Goal: Feedback & Contribution: Submit feedback/report problem

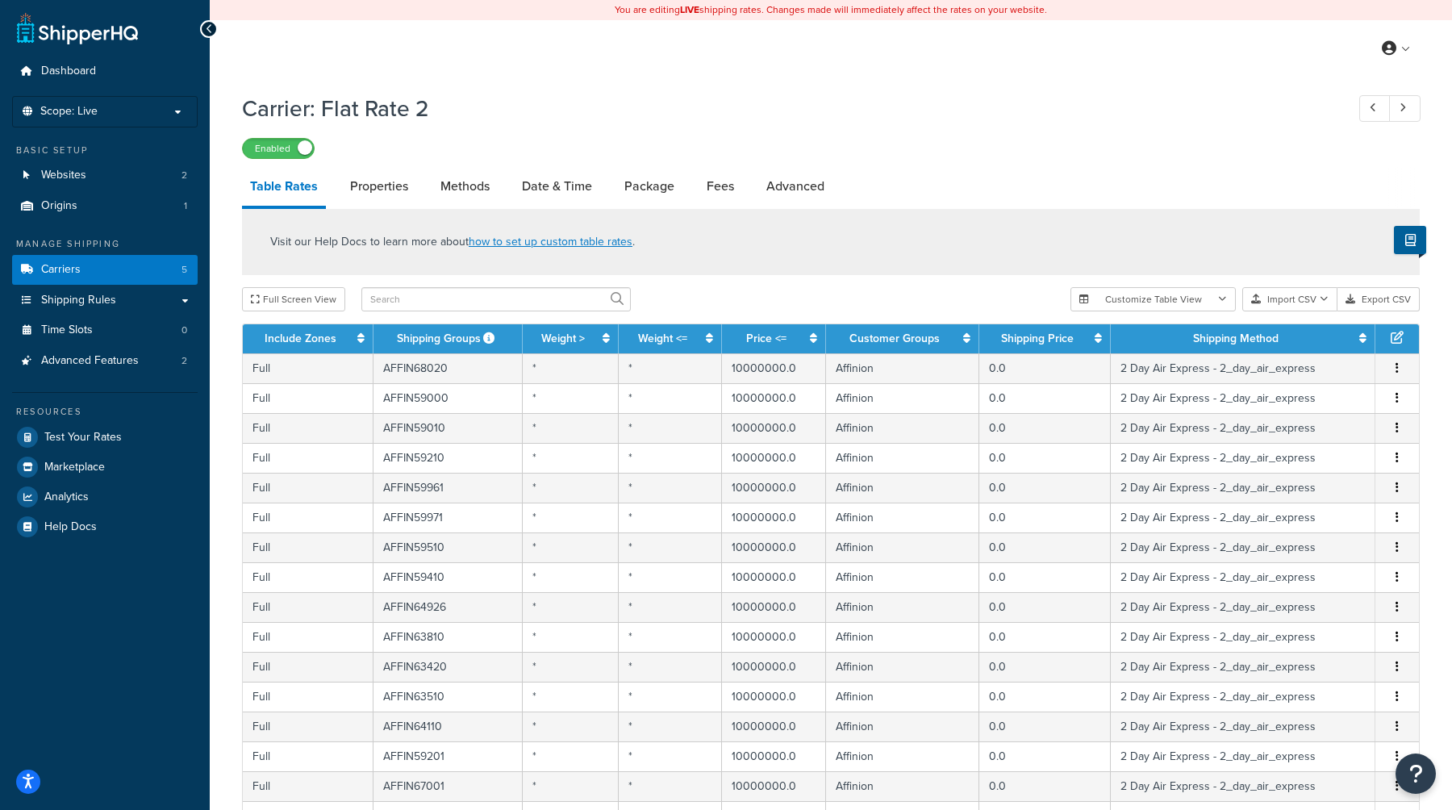
select select "25"
click at [1415, 771] on icon "Open Resource Center" at bounding box center [1416, 774] width 15 height 23
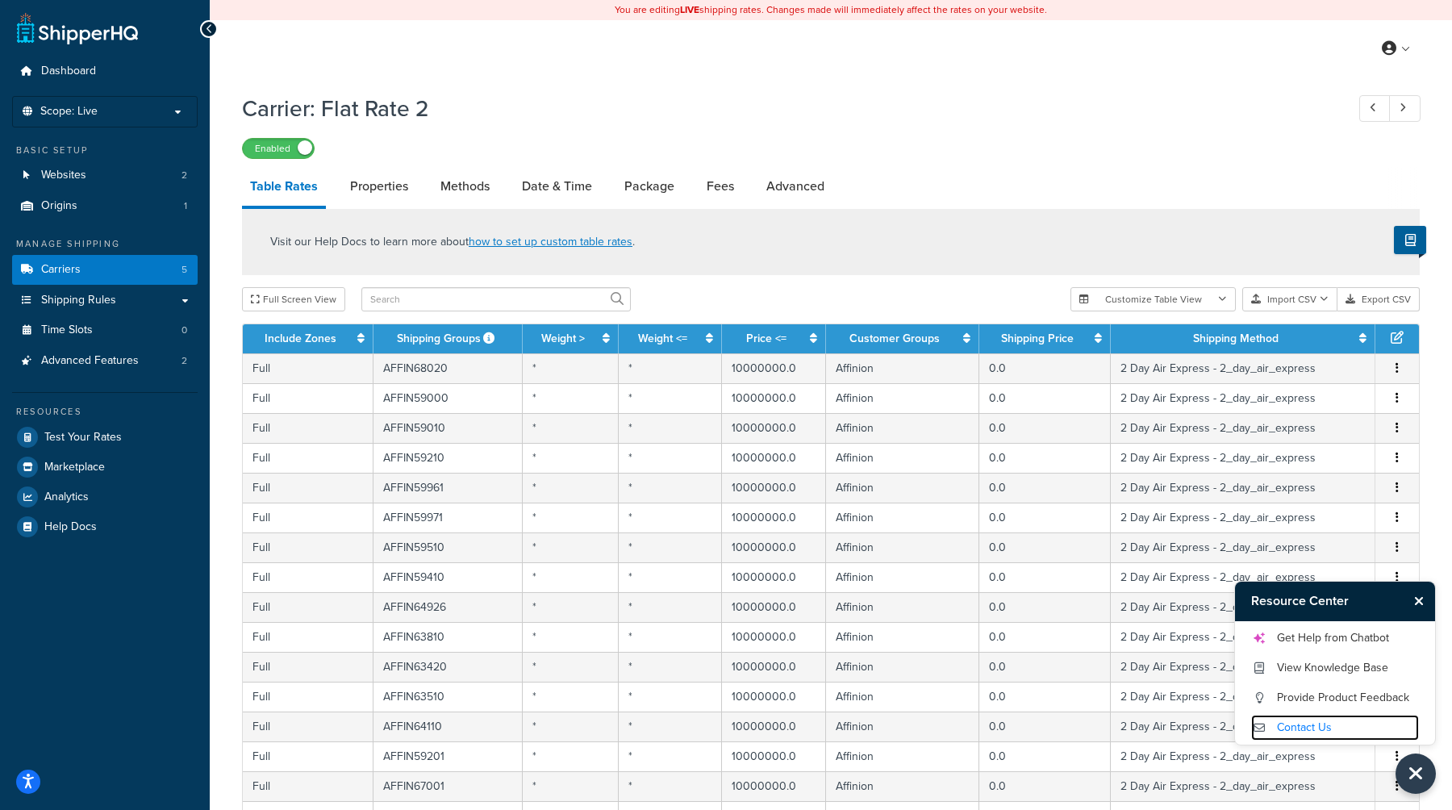
click at [1325, 726] on link "Contact Us" at bounding box center [1335, 728] width 168 height 26
click at [1420, 785] on icon "Close Resource Center" at bounding box center [1416, 774] width 18 height 23
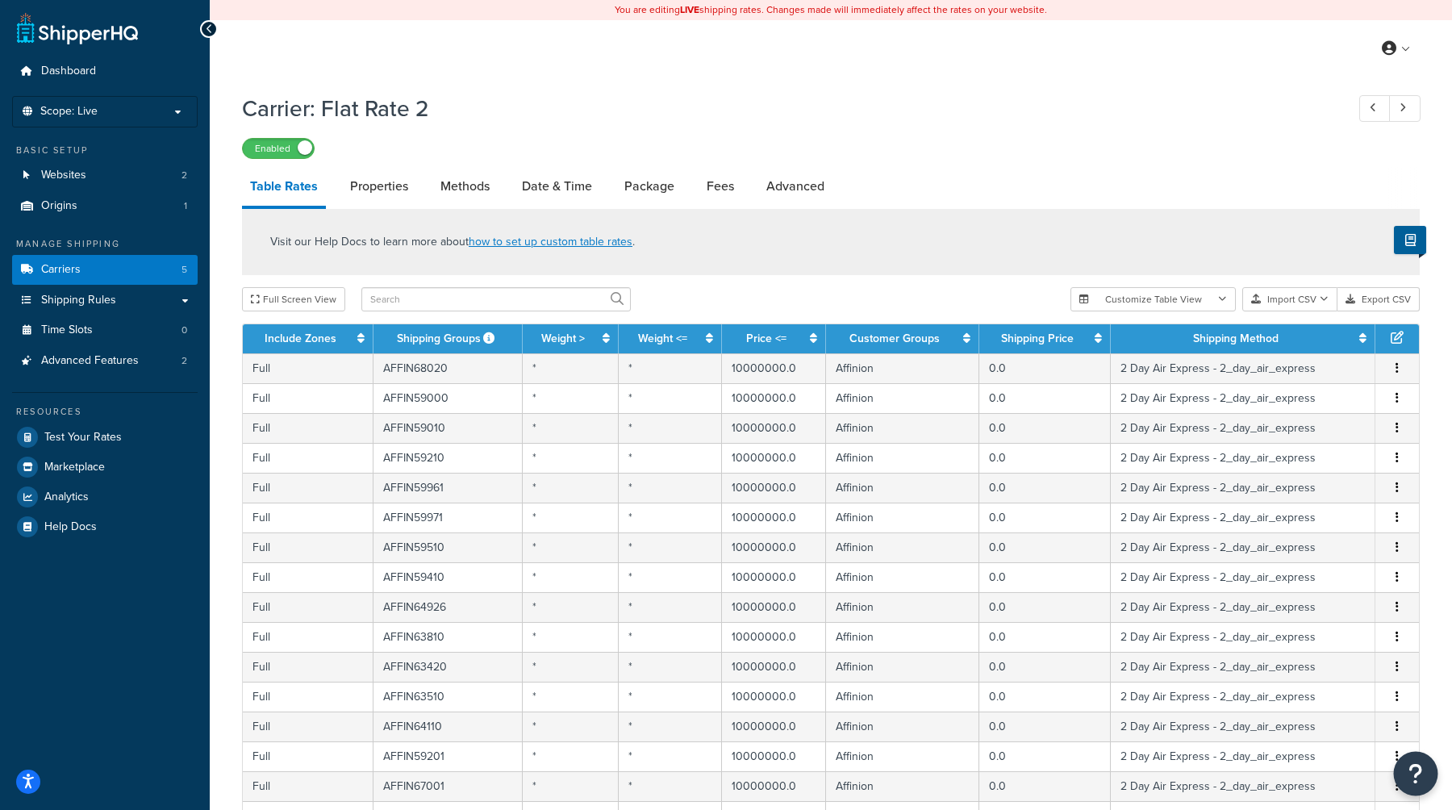
click at [1430, 771] on button "Open Resource Center" at bounding box center [1416, 774] width 44 height 44
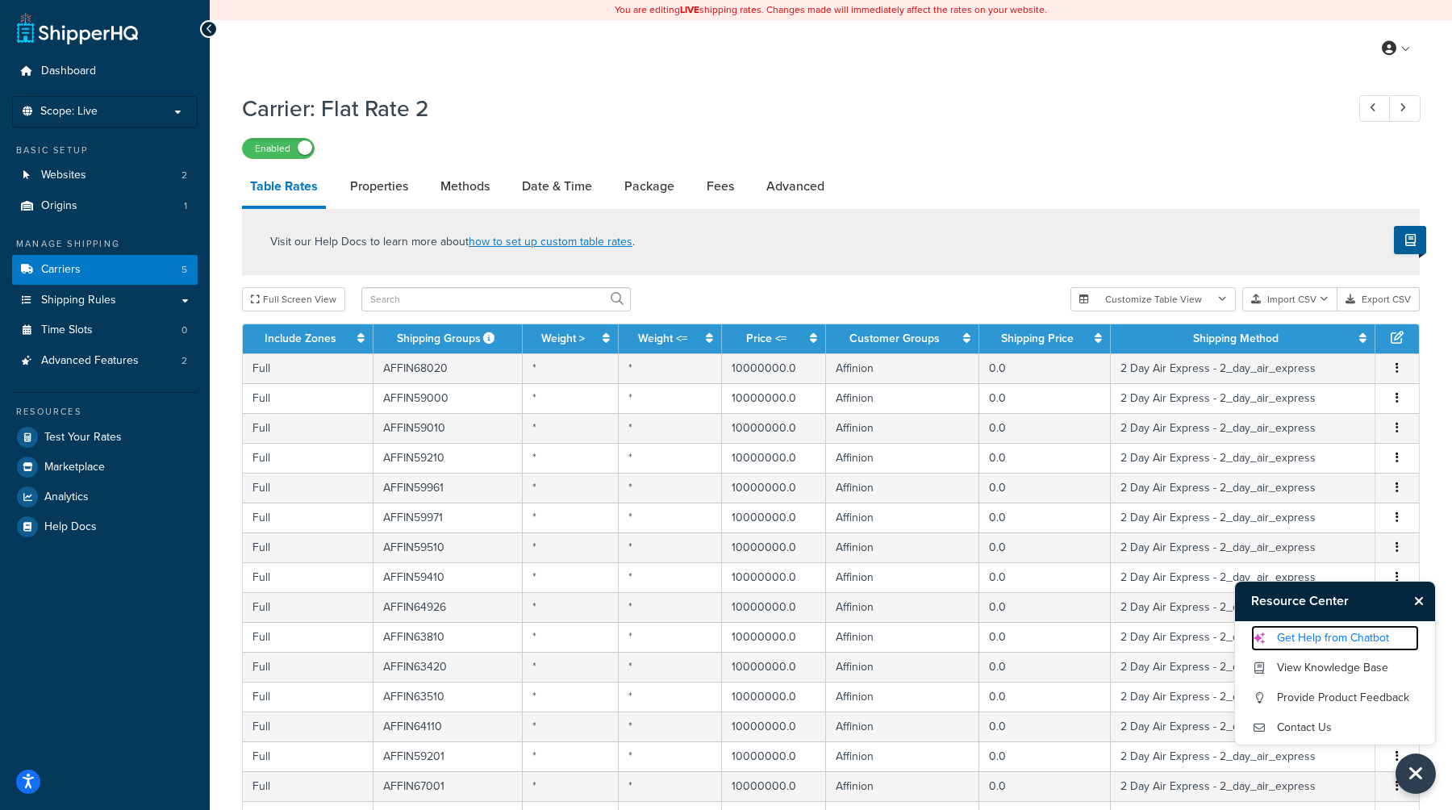
click at [1344, 634] on link "Get Help from Chatbot" at bounding box center [1335, 638] width 168 height 26
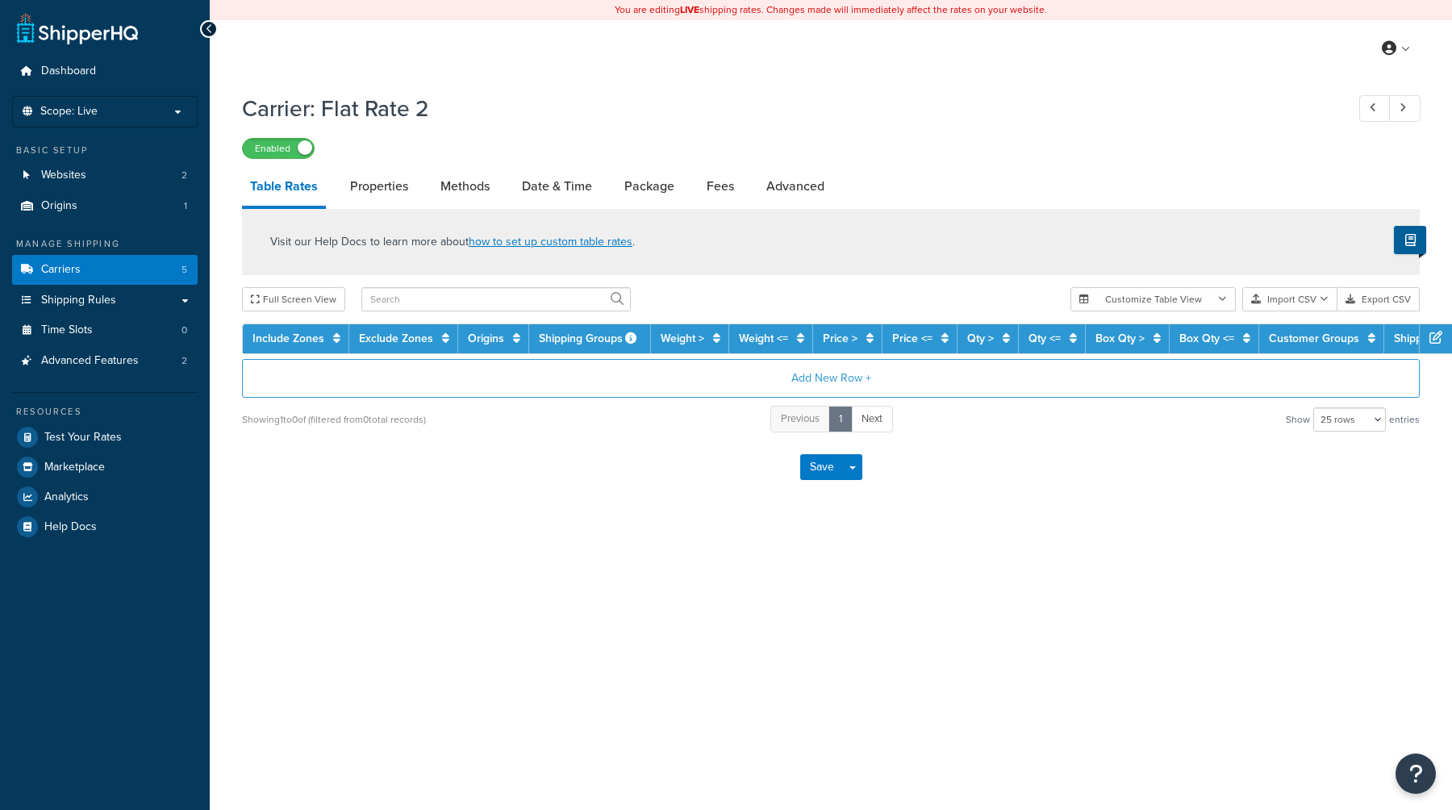
select select "25"
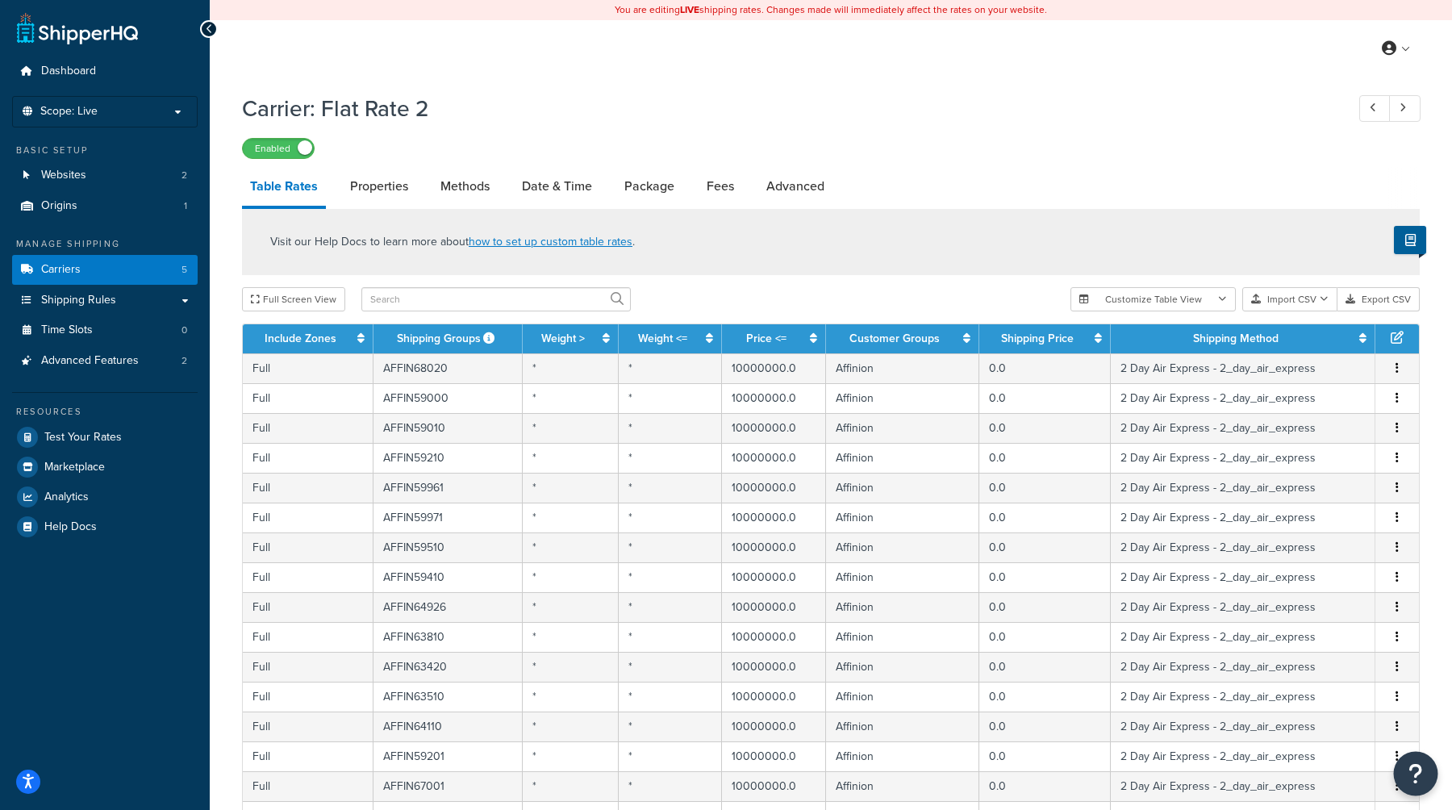
click at [1404, 769] on button "Open Resource Center" at bounding box center [1416, 774] width 44 height 44
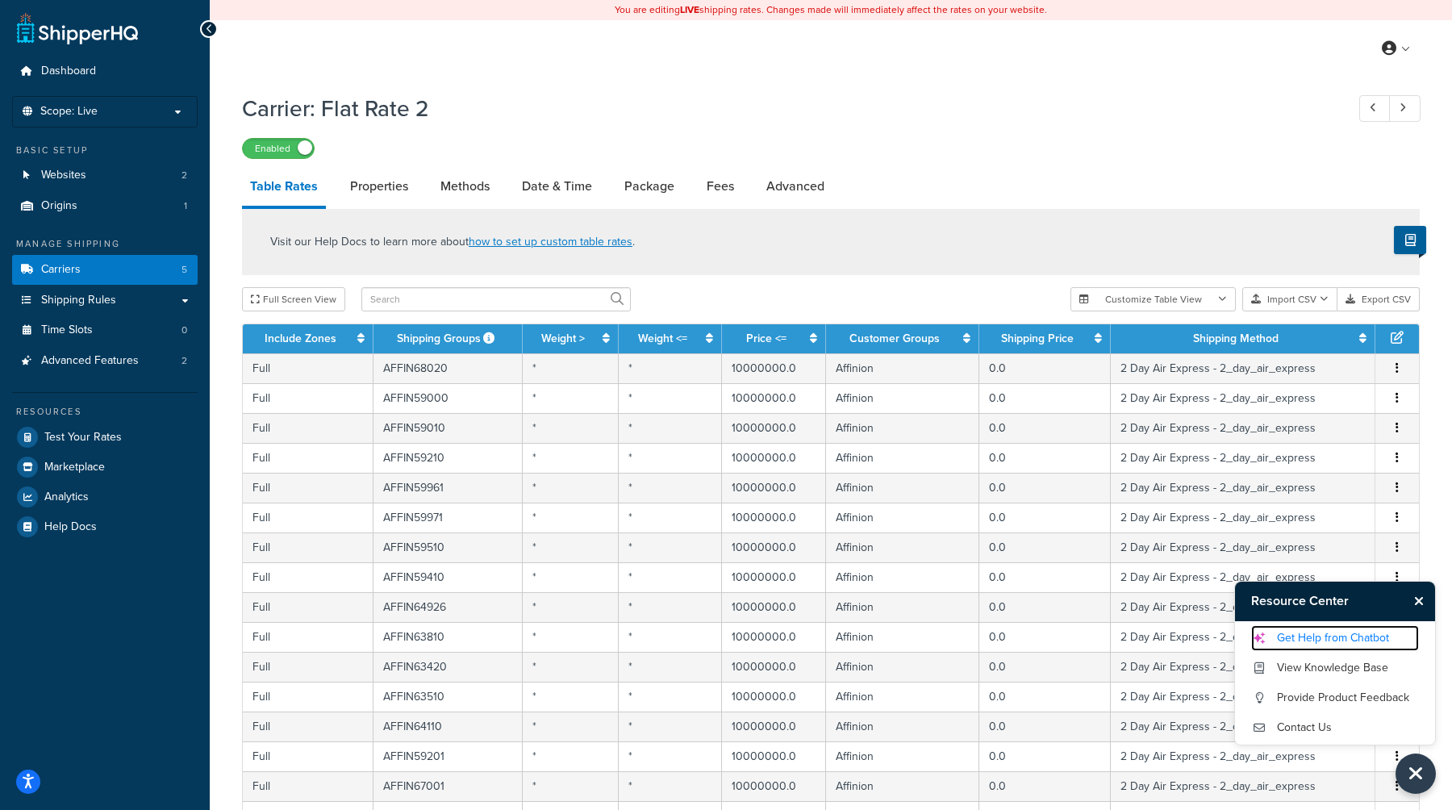
click at [1311, 640] on link "Get Help from Chatbot" at bounding box center [1335, 638] width 168 height 26
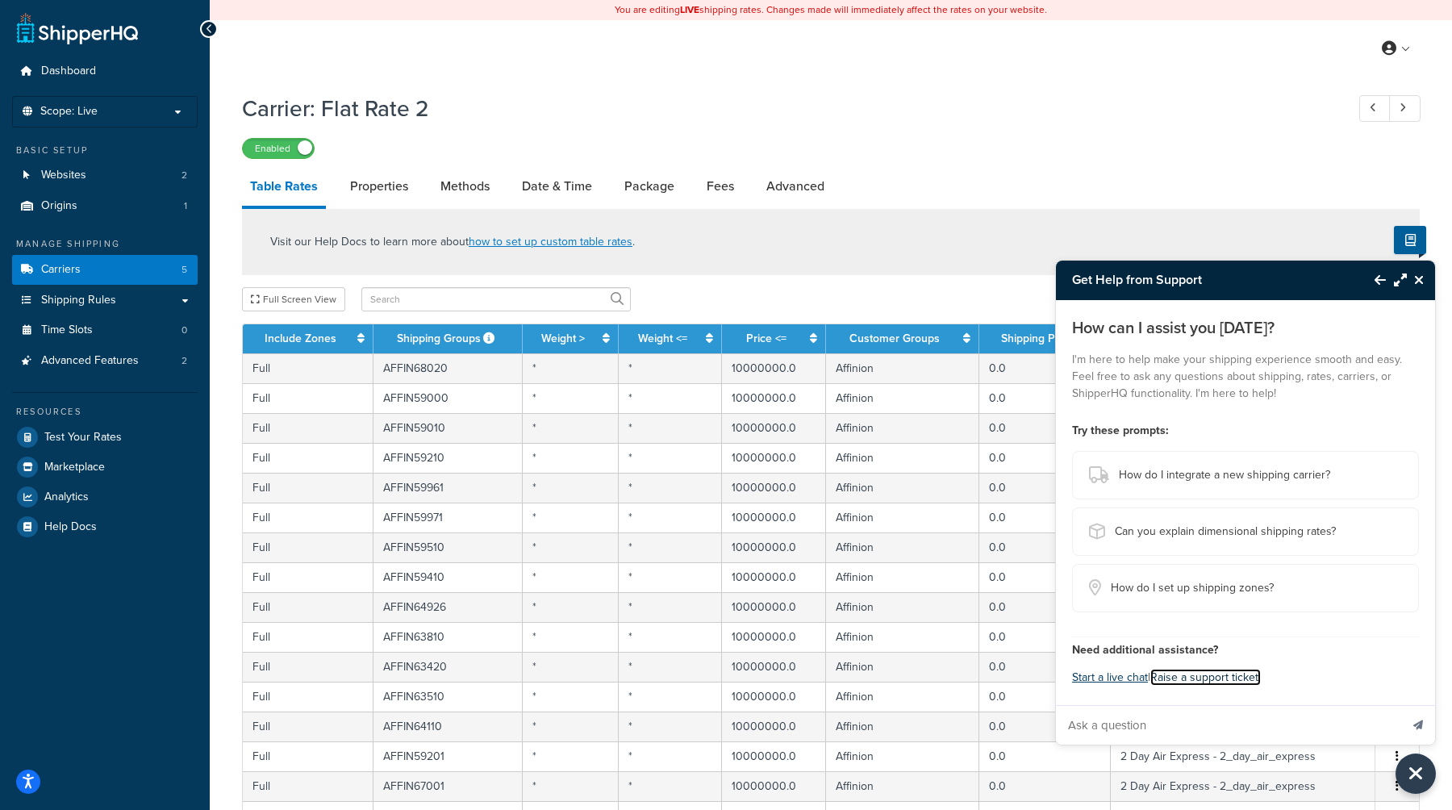
click at [1176, 676] on link "Raise a support ticket." at bounding box center [1206, 677] width 111 height 17
click at [1393, 46] on icon at bounding box center [1389, 48] width 15 height 15
click at [1344, 78] on span "My Profile" at bounding box center [1328, 80] width 45 height 15
